Goal: Find specific page/section: Find specific page/section

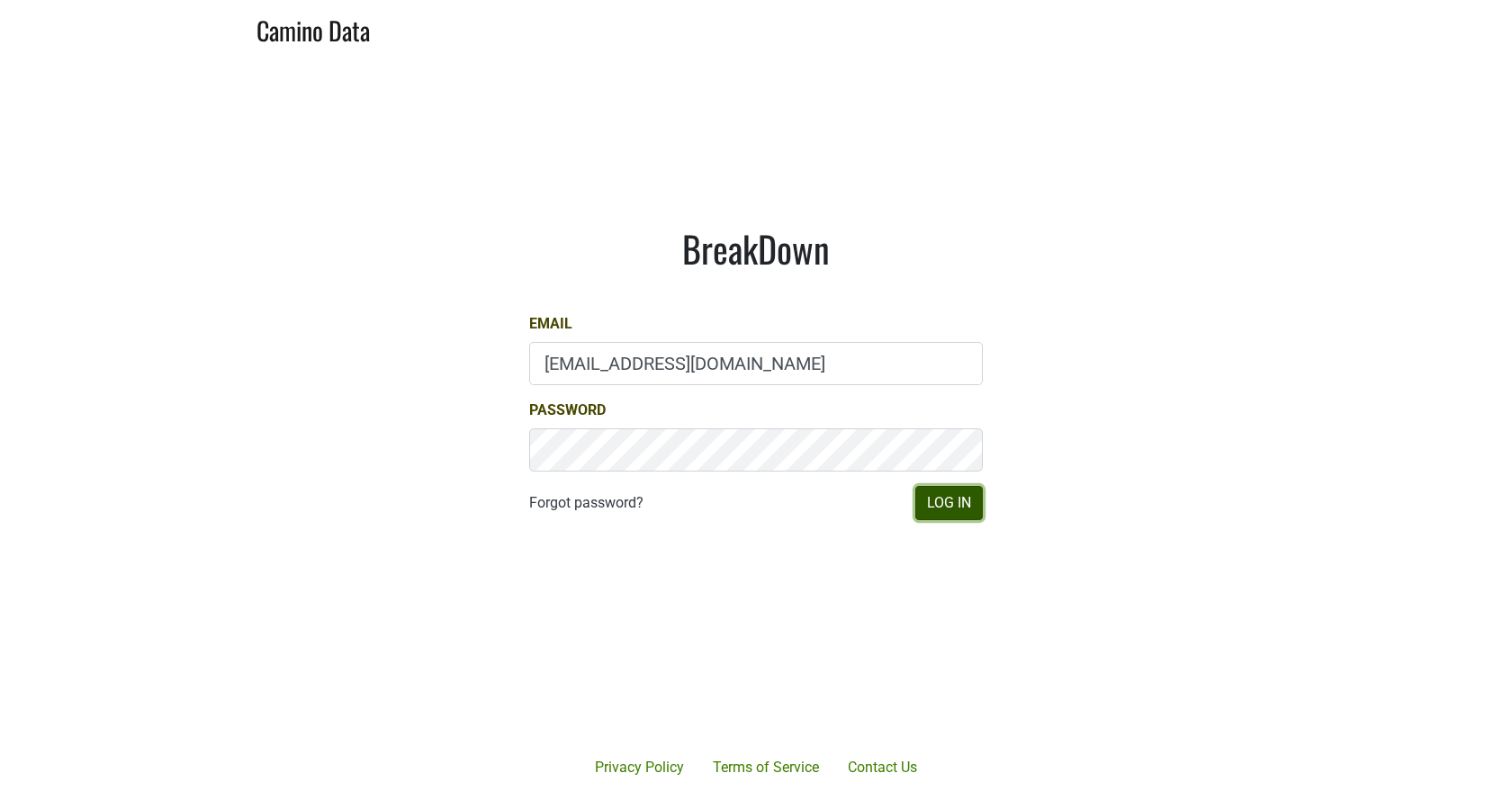
click at [956, 506] on button "Log In" at bounding box center [949, 503] width 68 height 34
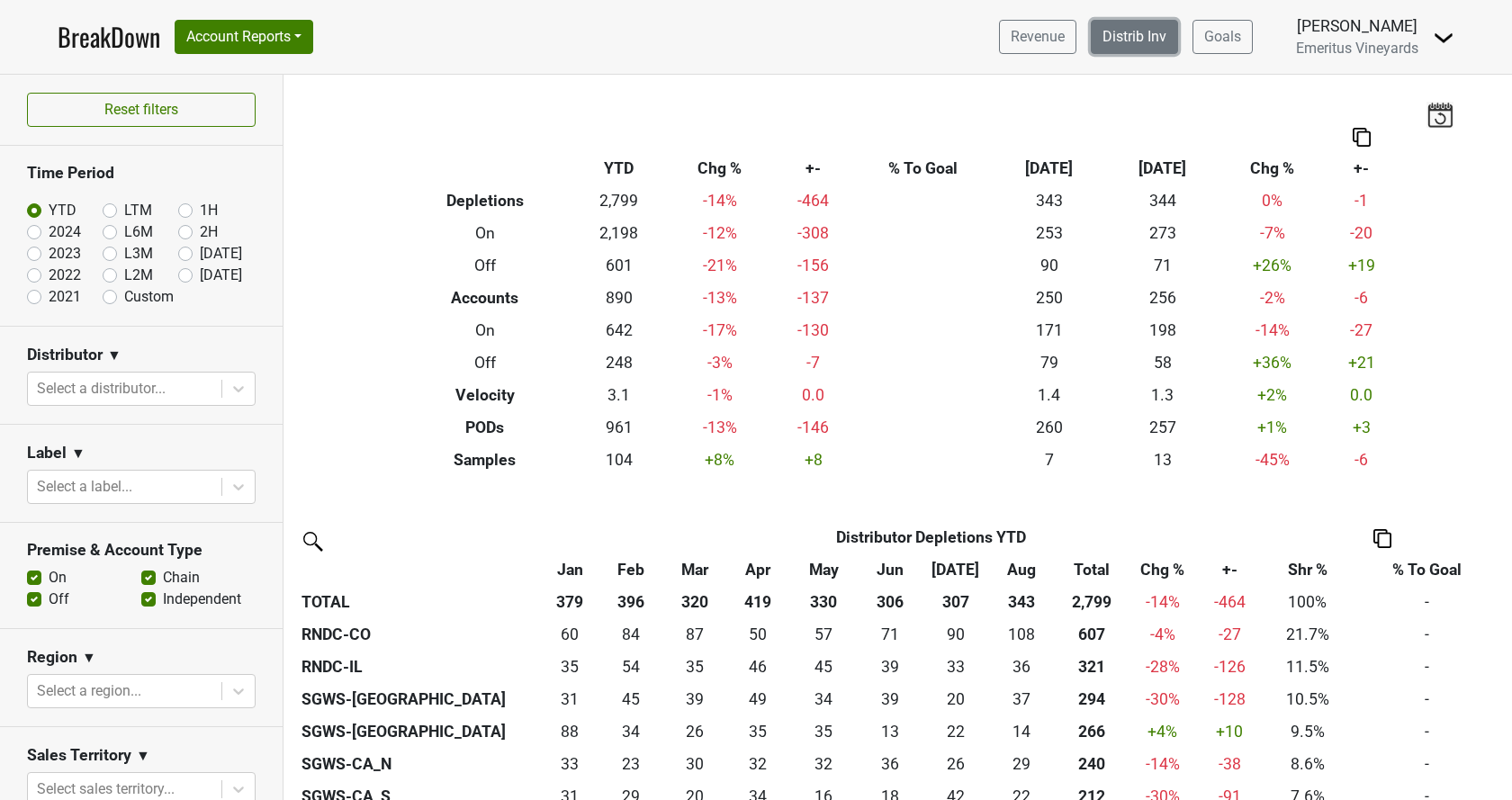
click at [1134, 45] on link "Distrib Inv" at bounding box center [1135, 37] width 88 height 34
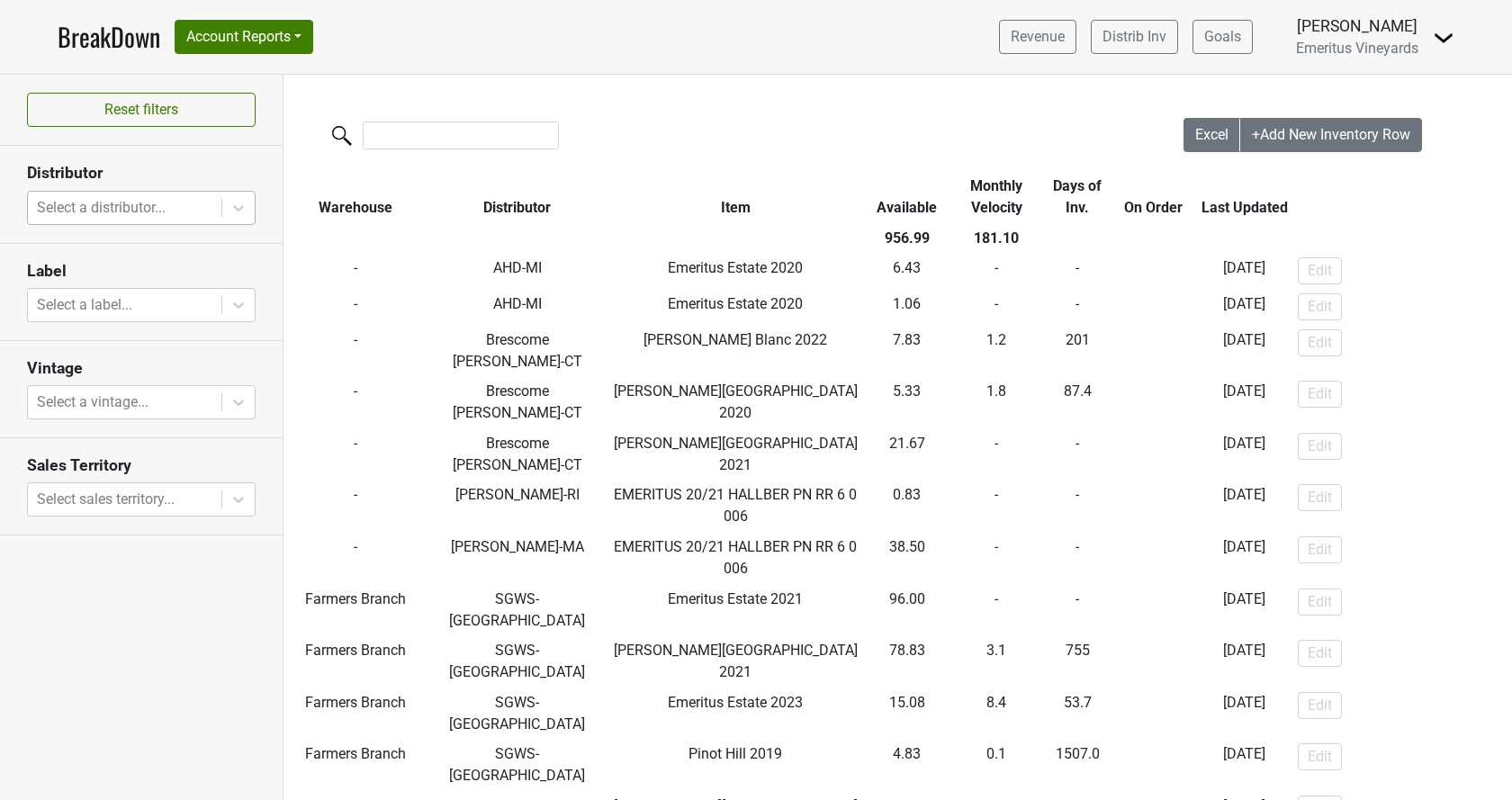
click at [152, 197] on div at bounding box center [125, 208] width 175 height 25
type input "nj"
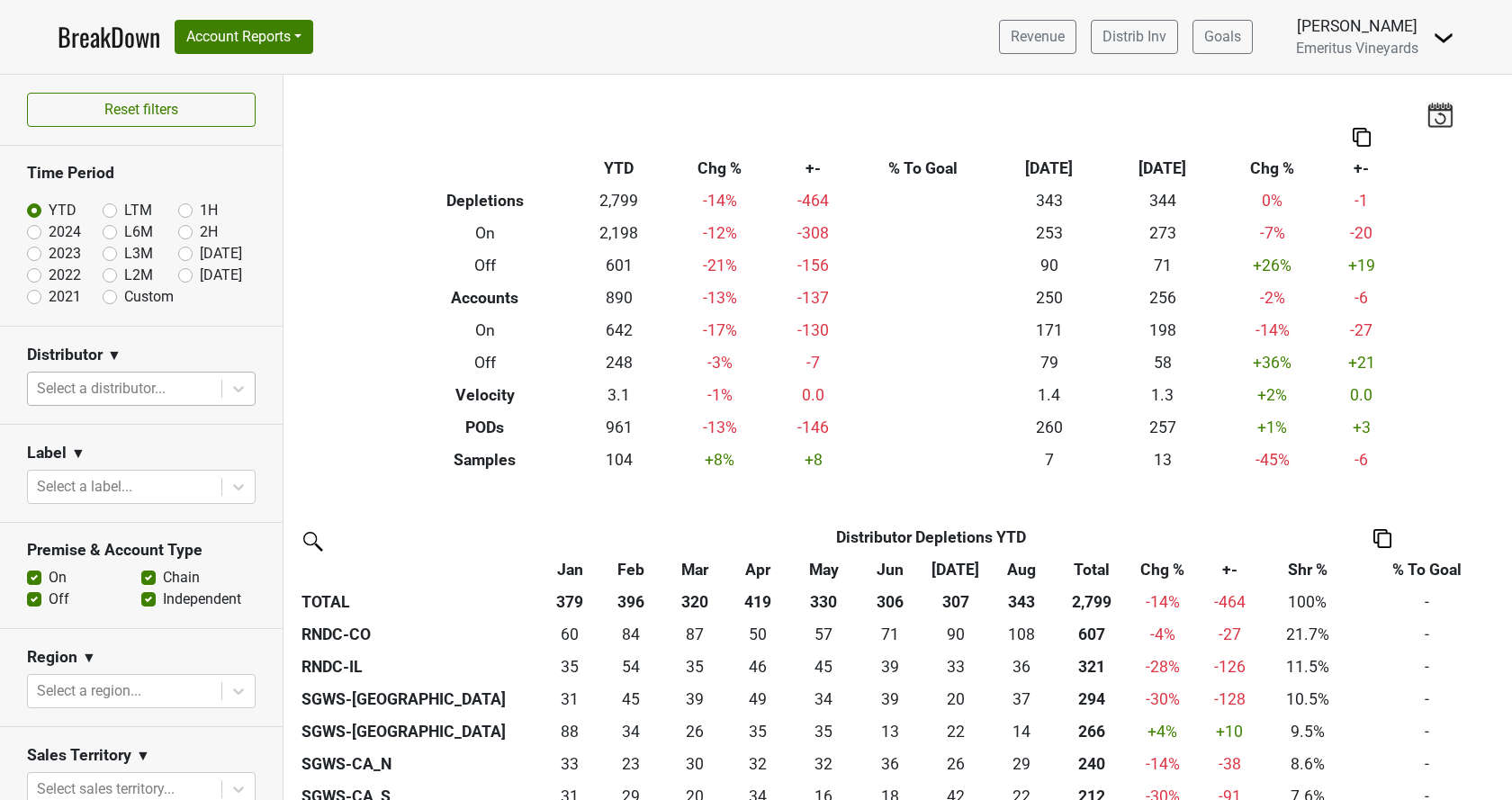
click at [153, 400] on div at bounding box center [125, 389] width 175 height 25
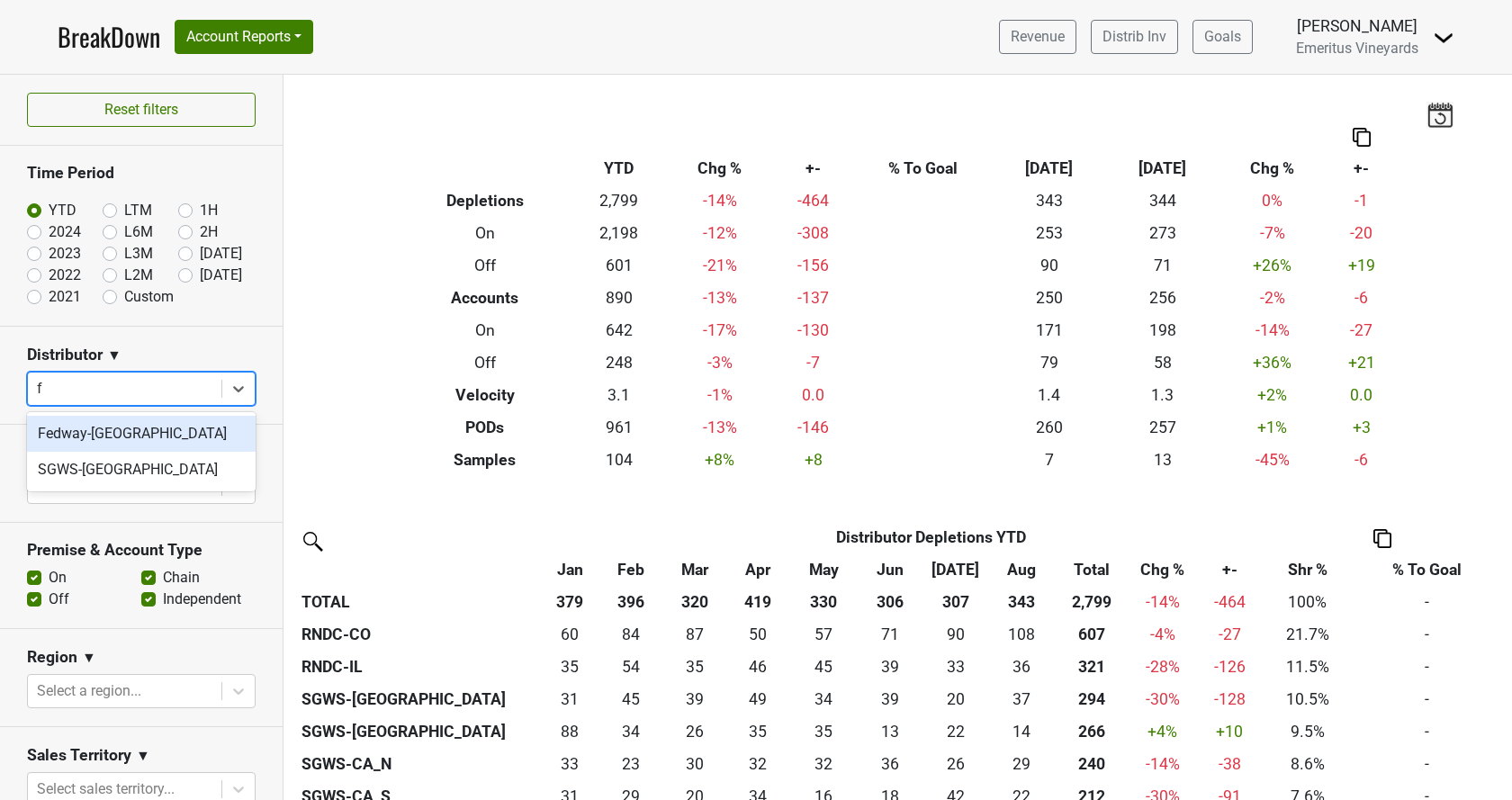
type input "fl"
click at [82, 433] on div "SGWS-[GEOGRAPHIC_DATA]" at bounding box center [141, 434] width 229 height 36
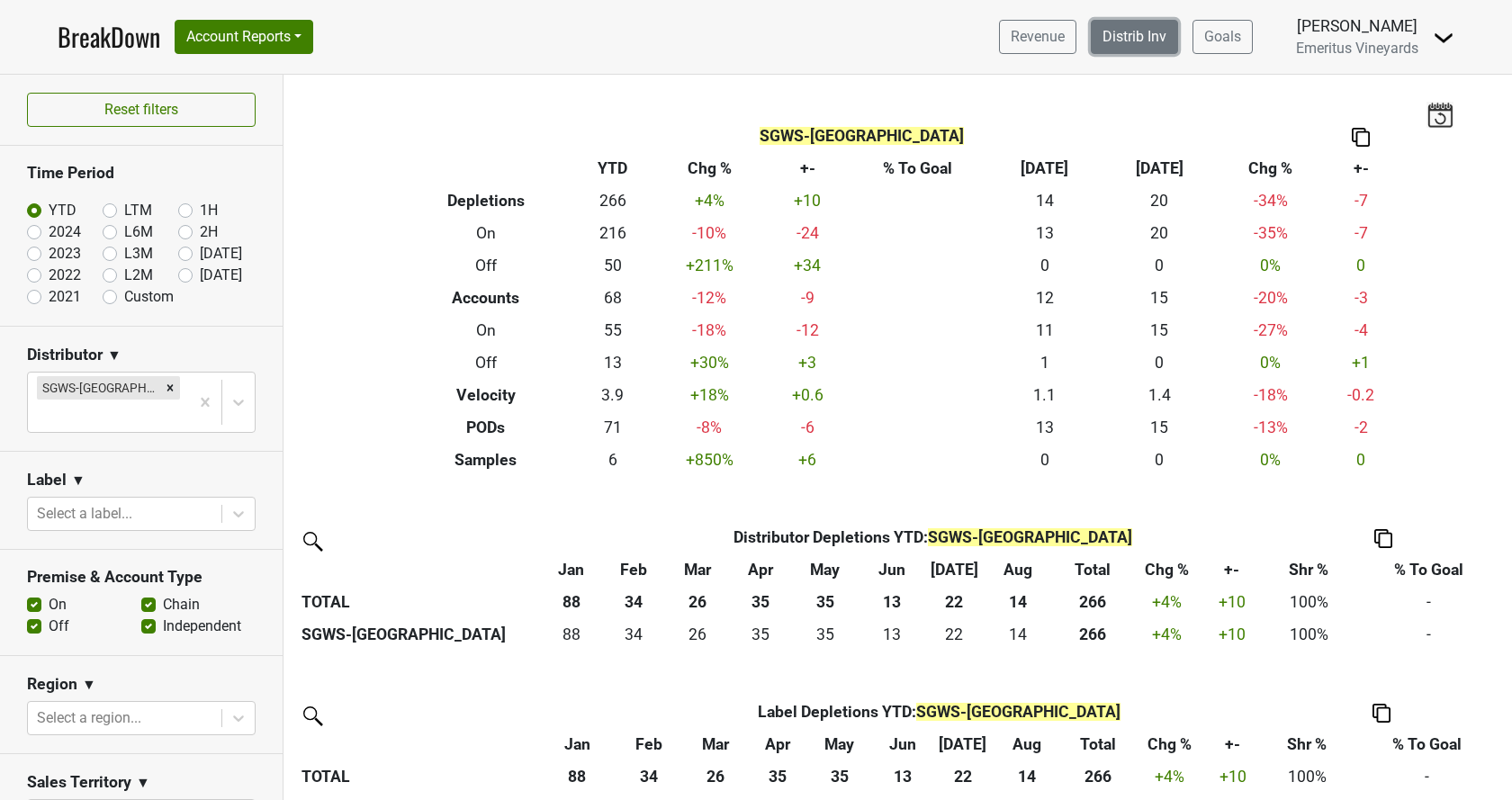
click at [1157, 36] on link "Distrib Inv" at bounding box center [1135, 37] width 88 height 34
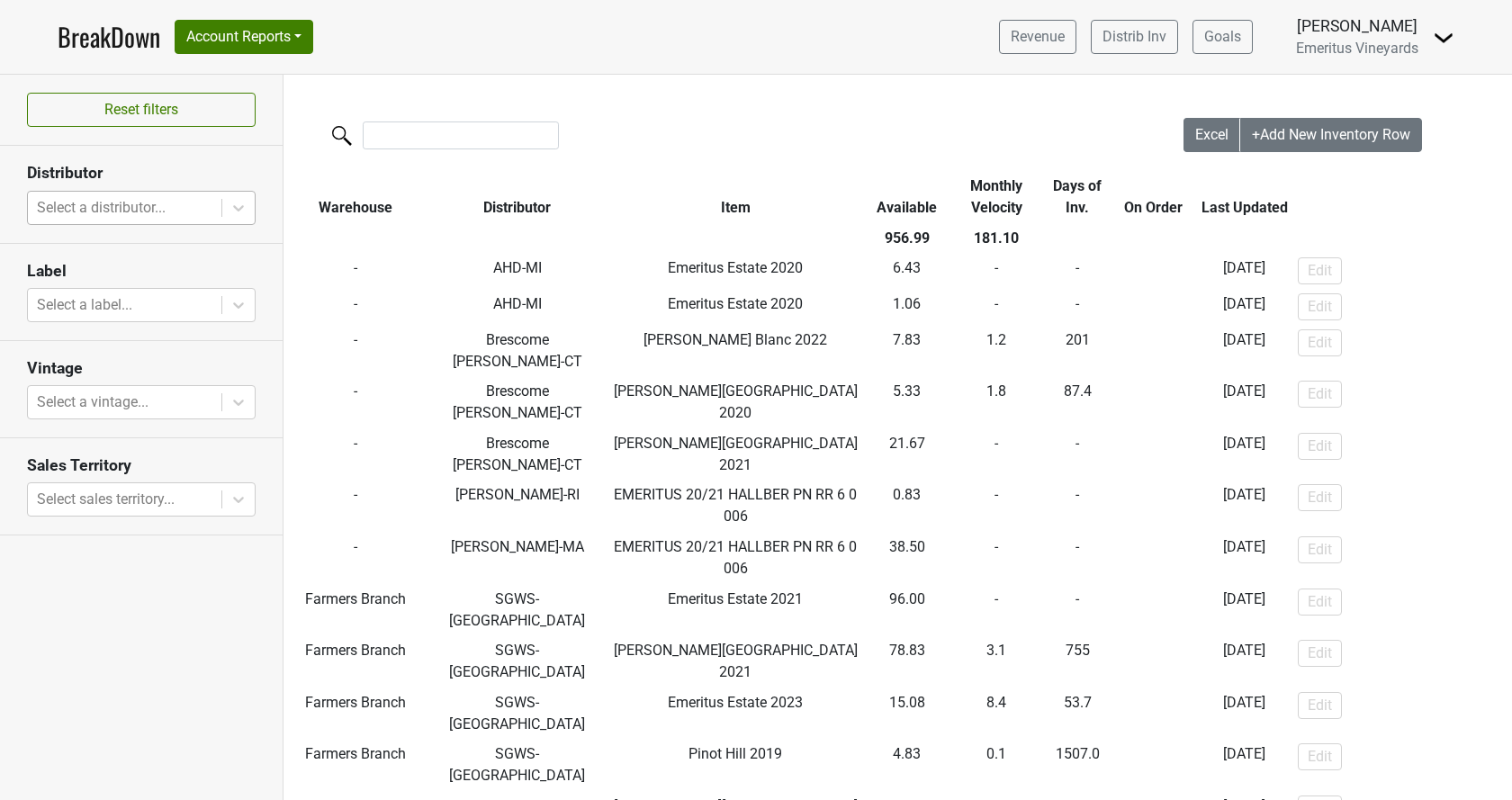
click at [112, 214] on div at bounding box center [125, 208] width 175 height 25
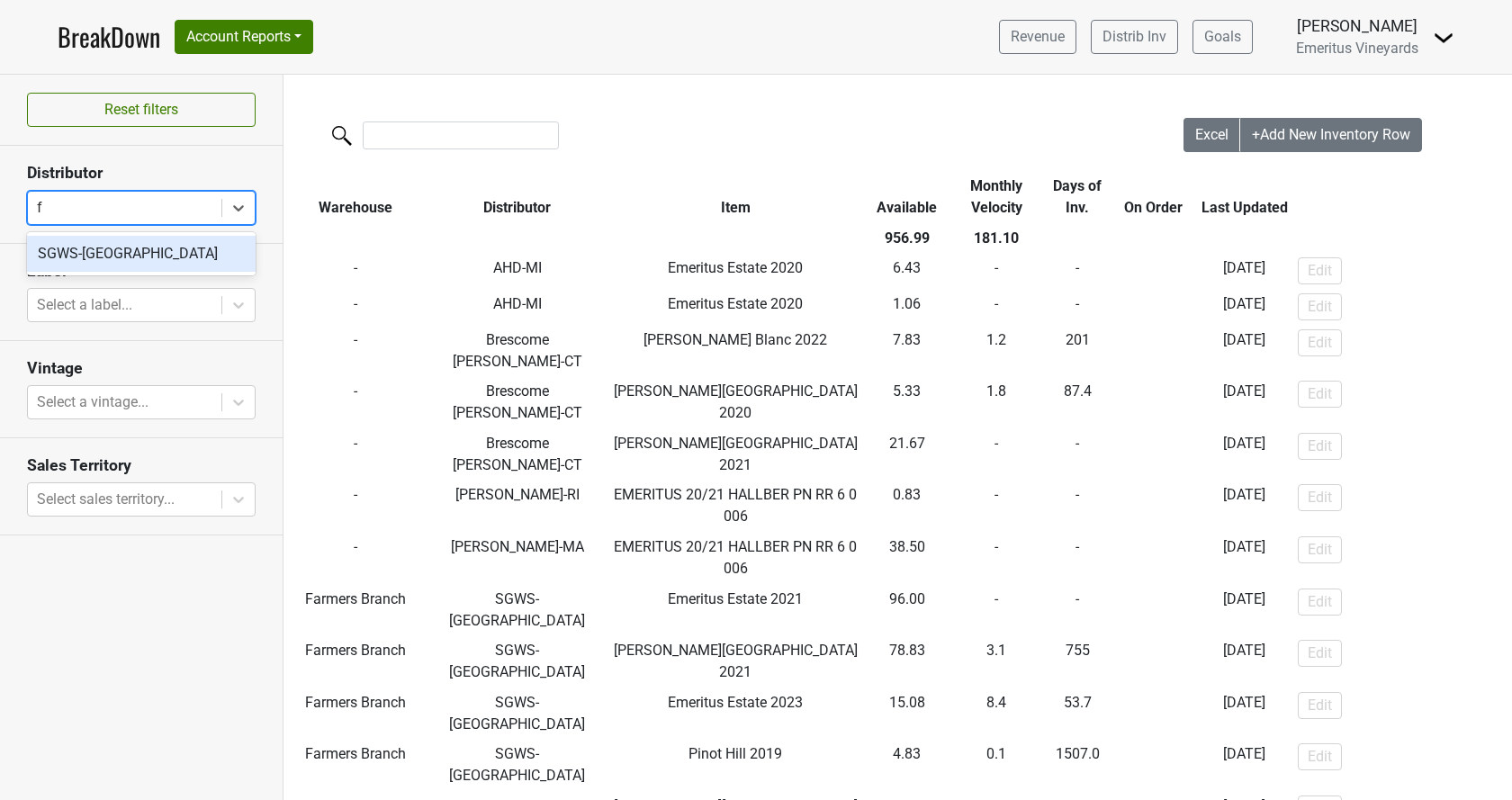
type input "fl"
click at [99, 261] on div "SGWS-[GEOGRAPHIC_DATA]" at bounding box center [141, 254] width 229 height 36
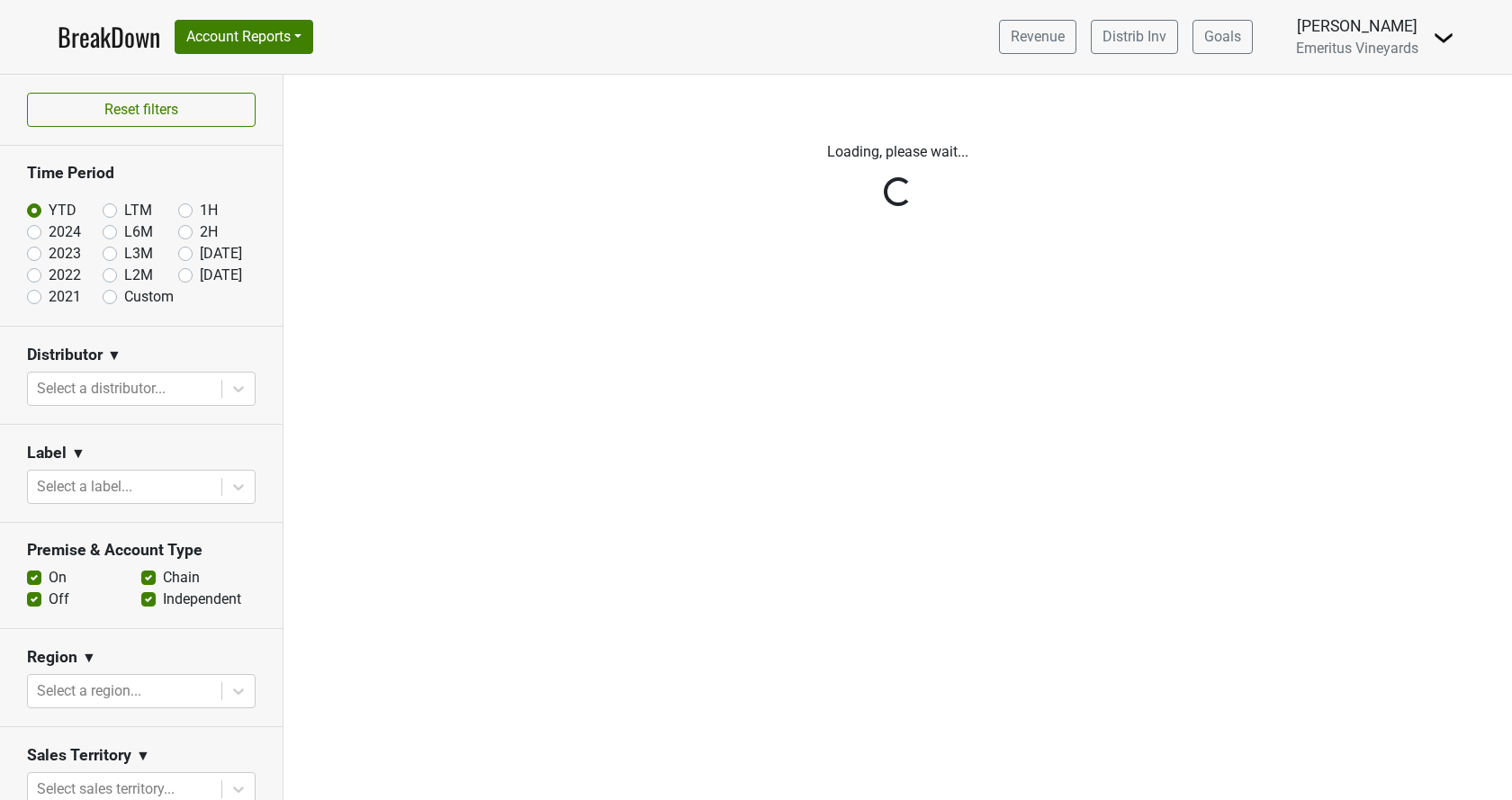
click at [1147, 50] on link "Distrib Inv" at bounding box center [1135, 37] width 88 height 34
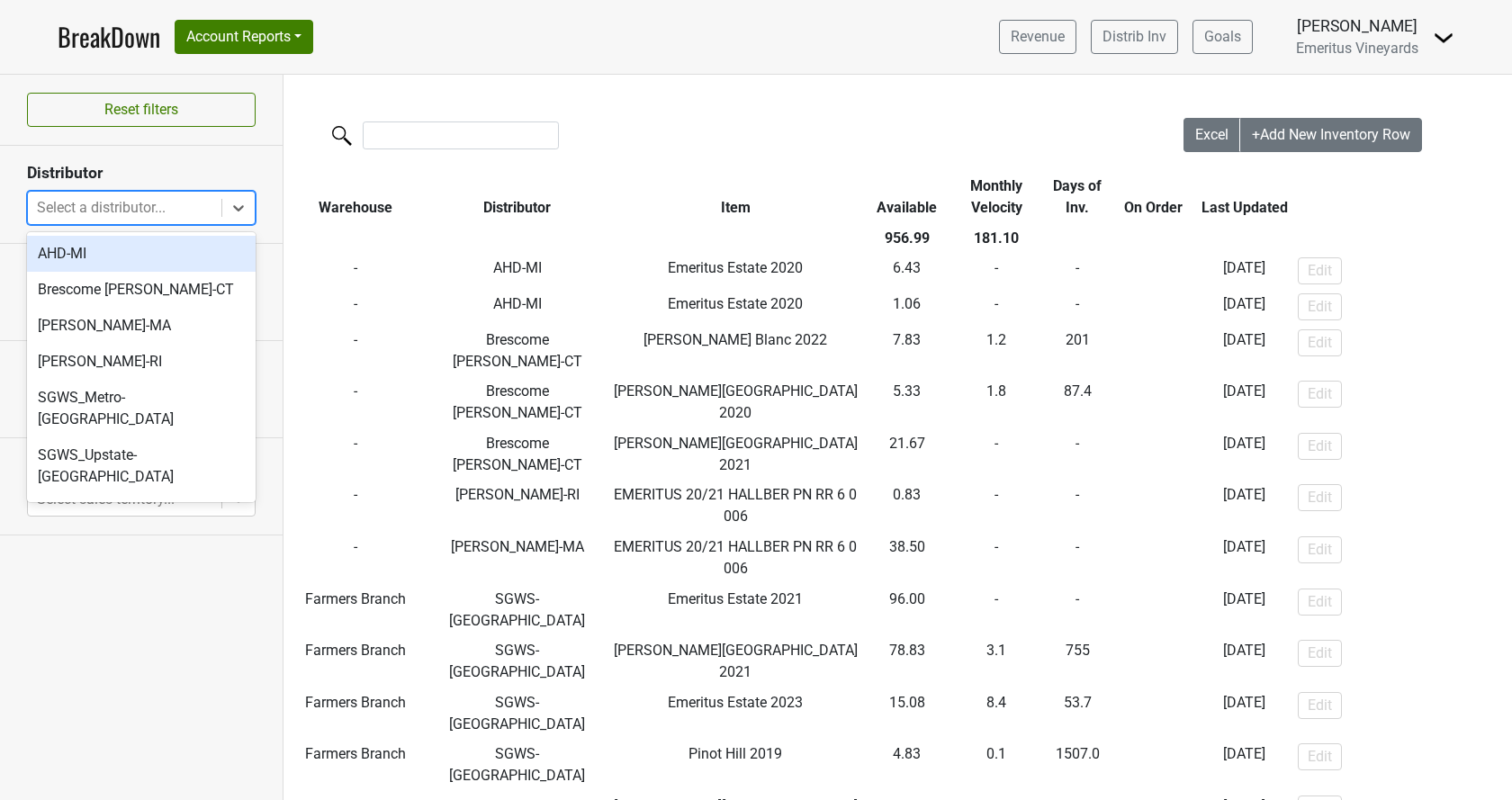
click at [129, 216] on div at bounding box center [125, 208] width 175 height 25
type input "fl"
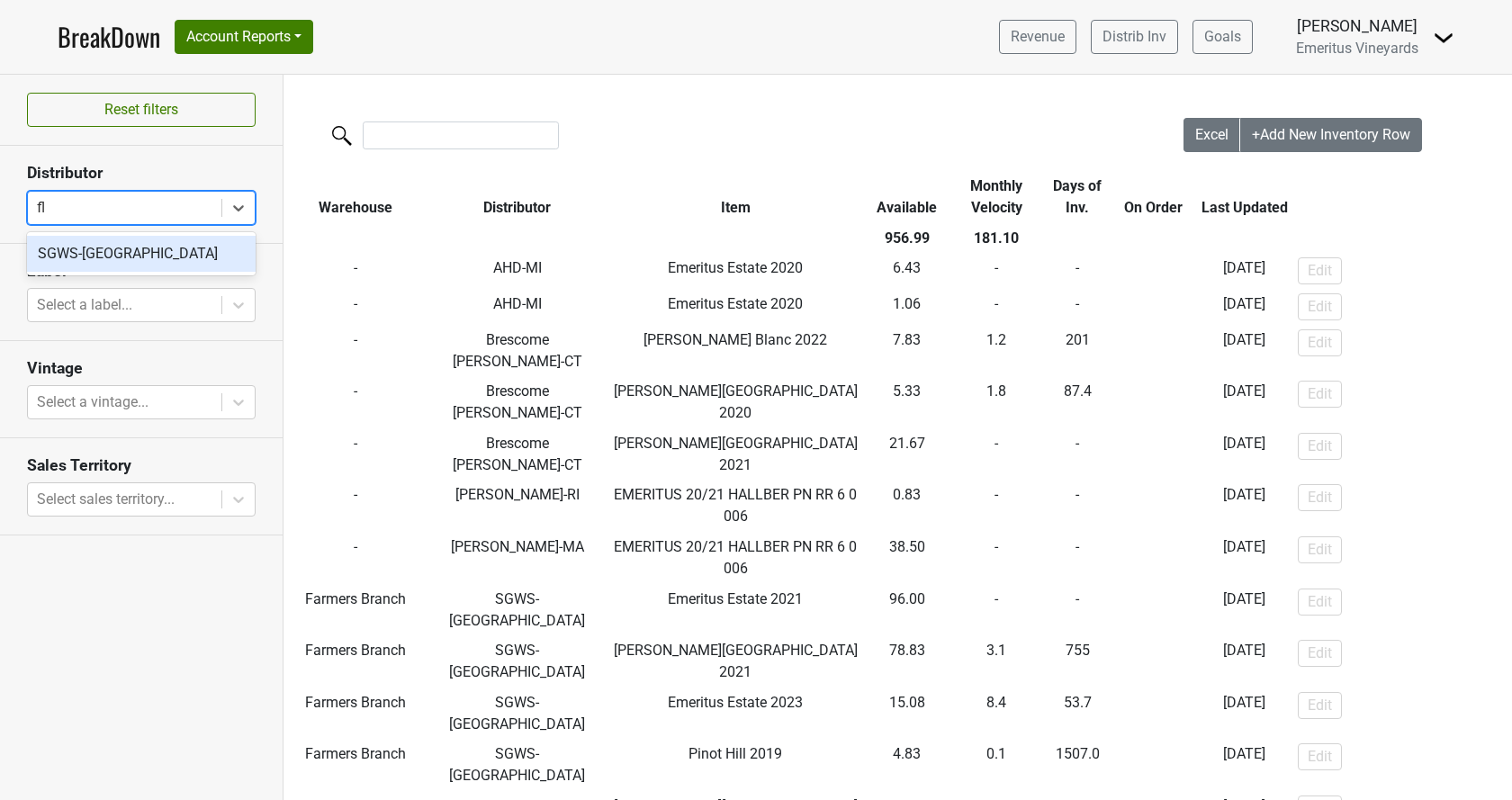
click at [126, 267] on div "SGWS-[GEOGRAPHIC_DATA]" at bounding box center [141, 254] width 229 height 36
